Goal: Navigation & Orientation: Find specific page/section

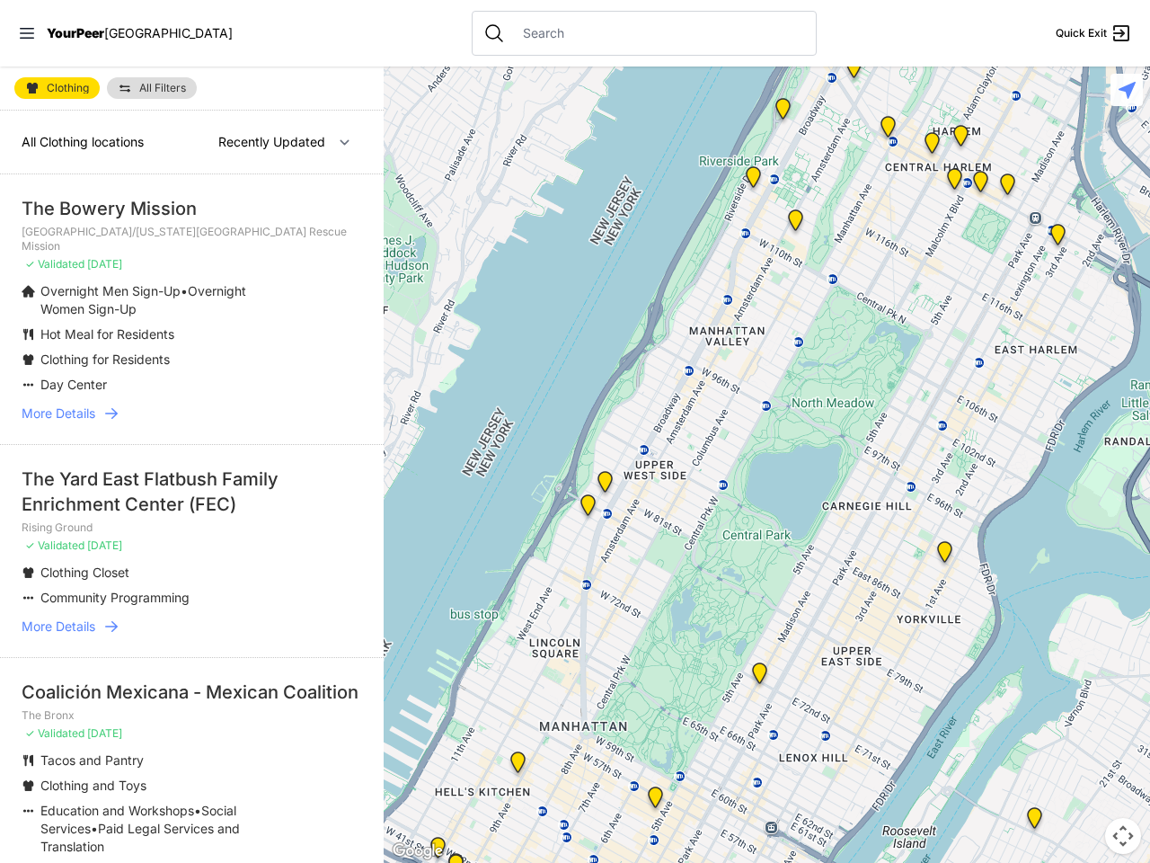
click at [27, 33] on icon at bounding box center [27, 33] width 14 height 11
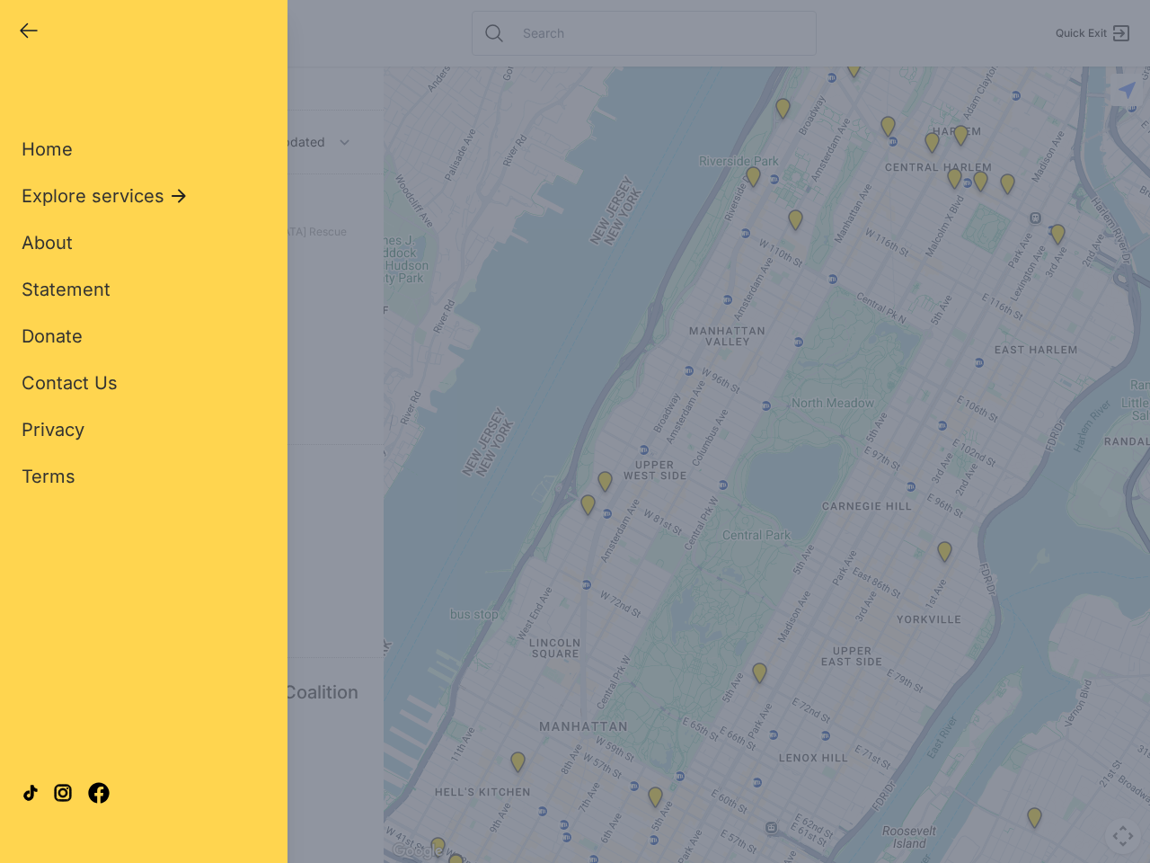
click at [767, 465] on div "Close panel YourPeer [GEOGRAPHIC_DATA] Quick Exit Single Adult Families Soup Ki…" at bounding box center [575, 431] width 1150 height 863
click at [759, 677] on div "Close panel YourPeer [GEOGRAPHIC_DATA] Quick Exit Single Adult Families Soup Ki…" at bounding box center [575, 431] width 1150 height 863
click at [783, 112] on div "Close panel YourPeer [GEOGRAPHIC_DATA] Quick Exit Single Adult Families Soup Ki…" at bounding box center [575, 431] width 1150 height 863
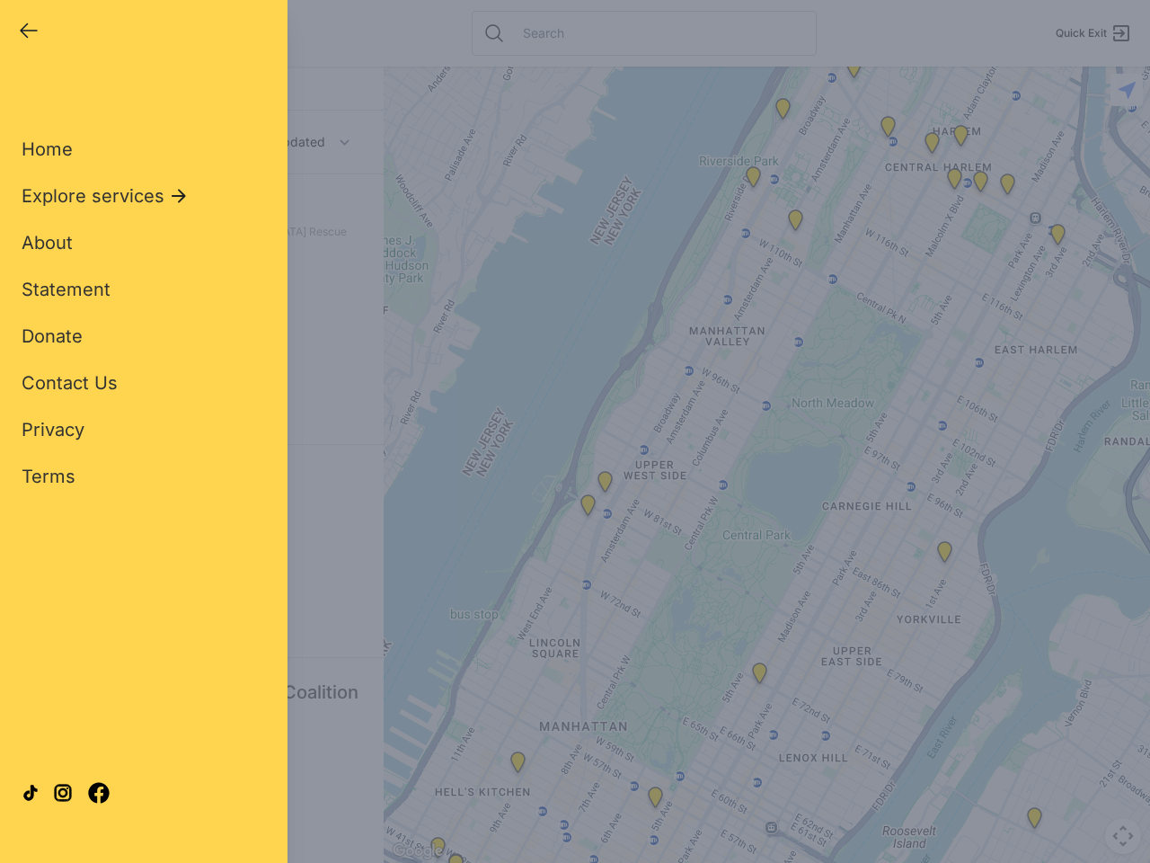
click at [854, 71] on div "Close panel YourPeer [GEOGRAPHIC_DATA] Quick Exit Single Adult Families Soup Ki…" at bounding box center [575, 431] width 1150 height 863
click at [888, 130] on div "Close panel YourPeer [GEOGRAPHIC_DATA] Quick Exit Single Adult Families Soup Ki…" at bounding box center [575, 431] width 1150 height 863
click at [932, 146] on div "Close panel YourPeer [GEOGRAPHIC_DATA] Quick Exit Single Adult Families Soup Ki…" at bounding box center [575, 431] width 1150 height 863
click at [1058, 238] on div "Close panel YourPeer [GEOGRAPHIC_DATA] Quick Exit Single Adult Families Soup Ki…" at bounding box center [575, 431] width 1150 height 863
